Goal: Task Accomplishment & Management: Use online tool/utility

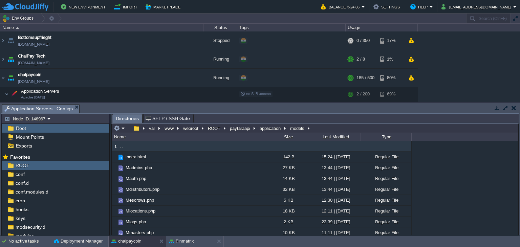
scroll to position [34, 0]
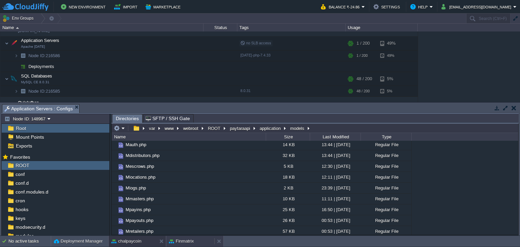
click at [200, 244] on div "Finmatrix" at bounding box center [190, 241] width 48 height 11
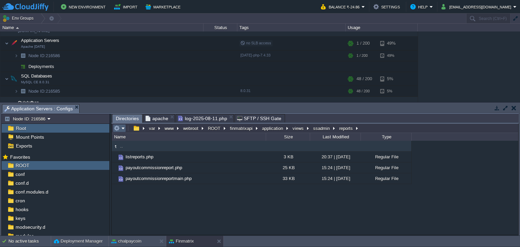
click at [122, 128] on em at bounding box center [119, 128] width 11 height 6
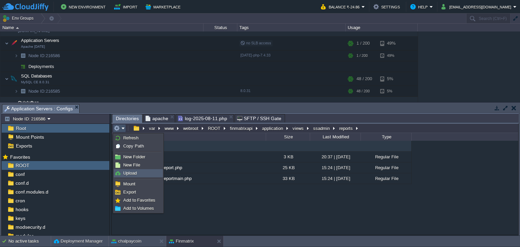
click at [137, 172] on link "Upload" at bounding box center [138, 173] width 48 height 7
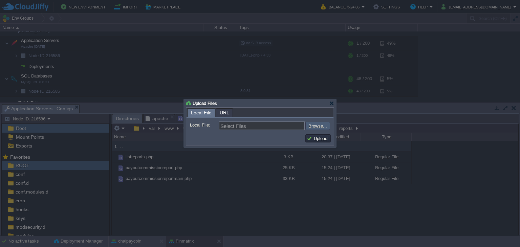
click at [324, 124] on input "file" at bounding box center [287, 126] width 86 height 8
type input "C:\fakepath\payoutcommissionreportmain.php"
type input "payoutcommissionreportmain.php, payoutcommissionreport.php"
click at [315, 141] on button "Upload" at bounding box center [318, 138] width 23 height 6
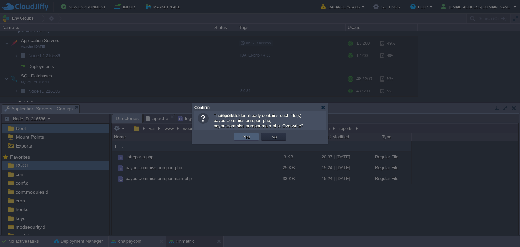
click at [241, 138] on button "Yes" at bounding box center [247, 137] width 12 height 6
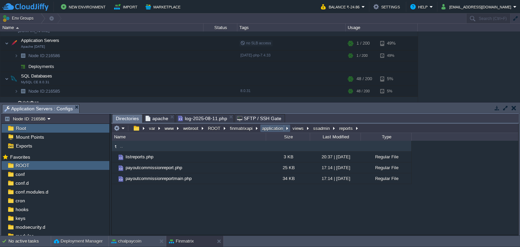
click at [273, 131] on button "application" at bounding box center [273, 128] width 24 height 6
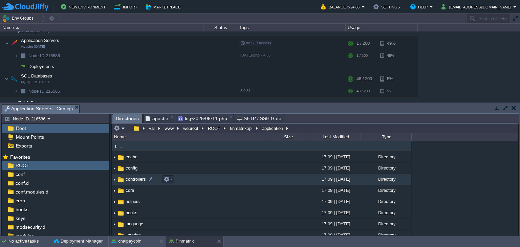
click at [138, 179] on span "controllers" at bounding box center [136, 179] width 22 height 6
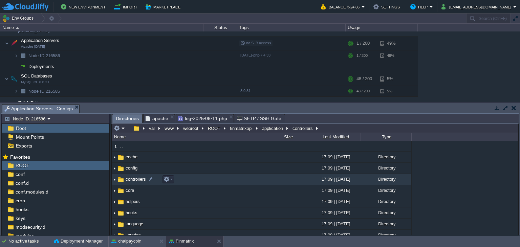
click at [138, 179] on span "controllers" at bounding box center [136, 179] width 22 height 6
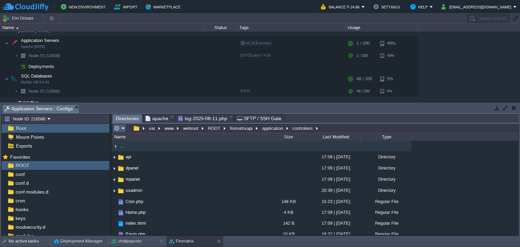
click at [123, 128] on em at bounding box center [119, 128] width 11 height 6
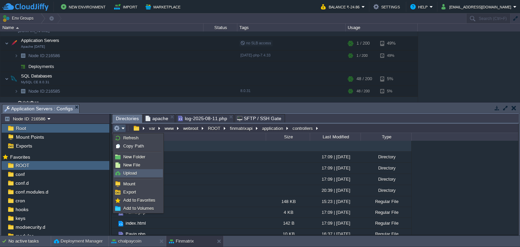
click at [133, 171] on span "Upload" at bounding box center [130, 173] width 14 height 5
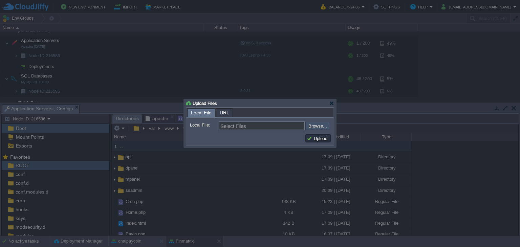
click at [311, 126] on input "file" at bounding box center [287, 126] width 86 height 8
type input "C:\fakepath\Cron.php"
type input "Cron.php"
click at [312, 138] on button "Upload" at bounding box center [318, 138] width 23 height 6
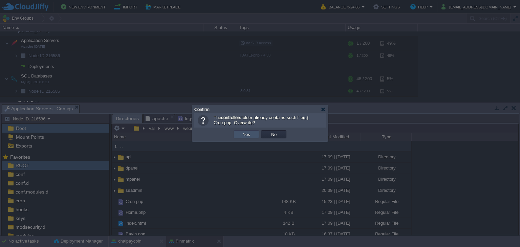
click at [250, 135] on button "Yes" at bounding box center [247, 134] width 12 height 6
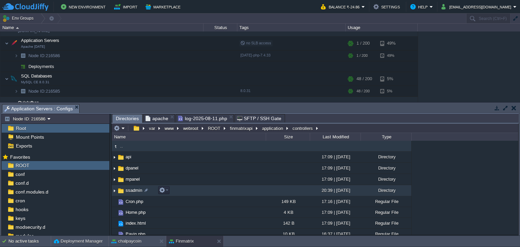
click at [119, 190] on img at bounding box center [120, 190] width 7 height 7
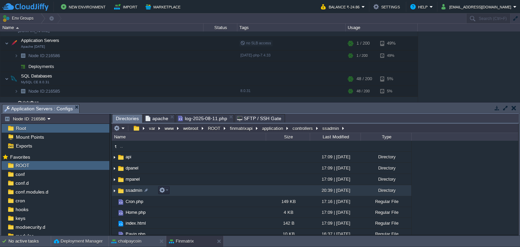
click at [119, 190] on img at bounding box center [120, 190] width 7 height 7
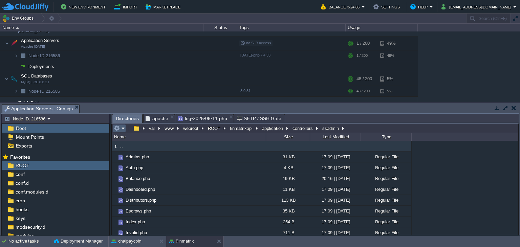
click at [123, 128] on em at bounding box center [119, 128] width 11 height 6
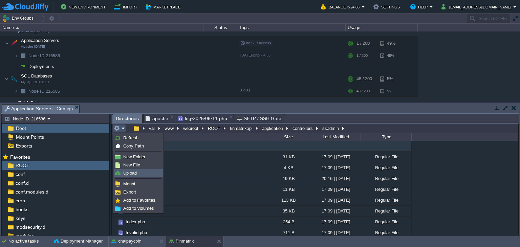
click at [138, 176] on link "Upload" at bounding box center [138, 173] width 48 height 7
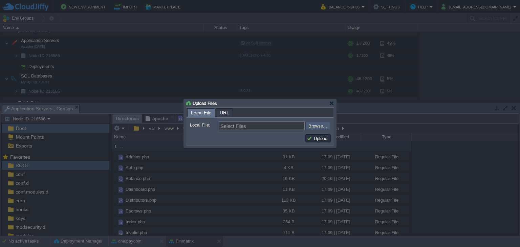
click at [313, 128] on input "file" at bounding box center [287, 126] width 86 height 8
type input "C:\fakepath\Reports.php"
type input "Reports.php"
click at [320, 139] on button "Upload" at bounding box center [318, 138] width 23 height 6
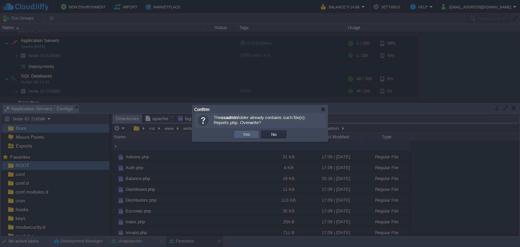
click at [254, 137] on td "Yes" at bounding box center [246, 134] width 25 height 8
